Goal: Use online tool/utility: Use online tool/utility

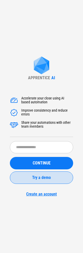
click at [42, 178] on span "Try a demo" at bounding box center [41, 178] width 19 height 4
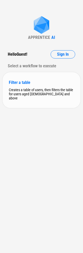
click at [16, 82] on div "Filter a table" at bounding box center [41, 82] width 65 height 5
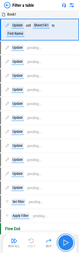
click at [65, 243] on img "button" at bounding box center [66, 242] width 8 height 8
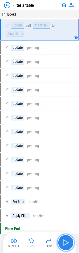
click at [66, 244] on img "button" at bounding box center [66, 242] width 8 height 8
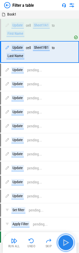
click at [66, 243] on img "button" at bounding box center [66, 242] width 8 height 8
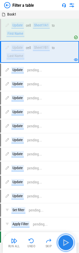
click at [66, 243] on img "button" at bounding box center [66, 242] width 8 height 8
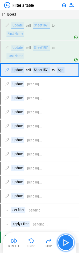
click at [66, 243] on img "button" at bounding box center [66, 242] width 8 height 8
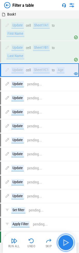
click at [66, 243] on img "button" at bounding box center [66, 242] width 8 height 8
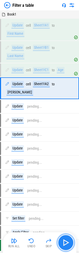
click at [66, 243] on img "button" at bounding box center [66, 242] width 8 height 8
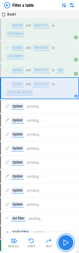
click at [66, 243] on img "button" at bounding box center [66, 242] width 8 height 8
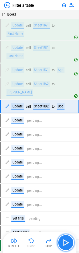
click at [66, 243] on img "button" at bounding box center [66, 242] width 8 height 8
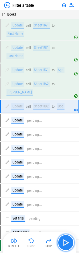
click at [66, 243] on img "button" at bounding box center [66, 242] width 8 height 8
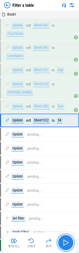
click at [66, 243] on img "button" at bounding box center [66, 242] width 8 height 8
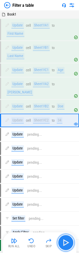
click at [66, 243] on img "button" at bounding box center [66, 242] width 8 height 8
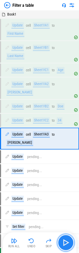
click at [67, 242] on img "button" at bounding box center [66, 242] width 8 height 8
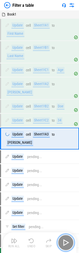
click at [67, 242] on img "button" at bounding box center [66, 242] width 8 height 8
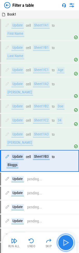
click at [67, 242] on img "button" at bounding box center [66, 242] width 8 height 8
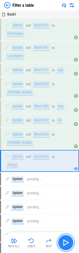
click at [67, 242] on img "button" at bounding box center [66, 242] width 8 height 8
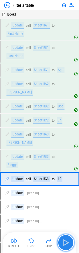
click at [67, 242] on img "button" at bounding box center [66, 242] width 8 height 8
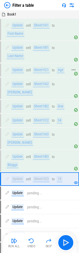
click at [39, 68] on div "Sheet1!C1" at bounding box center [41, 70] width 17 height 6
click at [17, 71] on div "Update" at bounding box center [17, 70] width 12 height 6
click at [41, 69] on div "Sheet1!C1" at bounding box center [41, 70] width 17 height 6
click at [40, 83] on div "Sheet1!A2" at bounding box center [41, 84] width 17 height 6
click at [40, 71] on div "Sheet1!C1" at bounding box center [41, 70] width 17 height 6
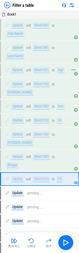
click at [74, 69] on icon at bounding box center [74, 69] width 4 height 1
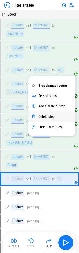
click at [48, 116] on div "Delete step" at bounding box center [46, 116] width 16 height 4
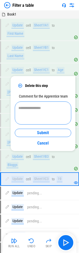
click at [44, 109] on textarea at bounding box center [42, 113] width 49 height 15
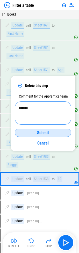
type textarea "*******"
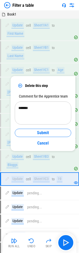
click at [42, 133] on span "Submit" at bounding box center [43, 133] width 12 height 4
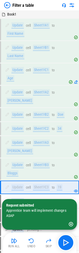
click at [71, 224] on icon "button" at bounding box center [70, 224] width 5 height 5
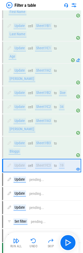
scroll to position [32, 0]
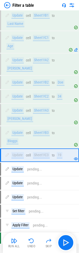
click at [72, 5] on img at bounding box center [72, 5] width 6 height 6
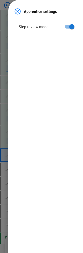
click at [18, 13] on img at bounding box center [18, 11] width 6 height 6
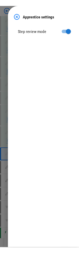
scroll to position [16, 0]
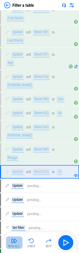
click at [13, 241] on img "button" at bounding box center [14, 241] width 6 height 6
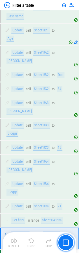
scroll to position [49, 0]
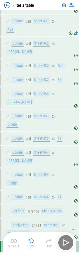
click at [51, 222] on div "Sheet1!C1" at bounding box center [51, 225] width 17 height 6
